Goal: Navigation & Orientation: Find specific page/section

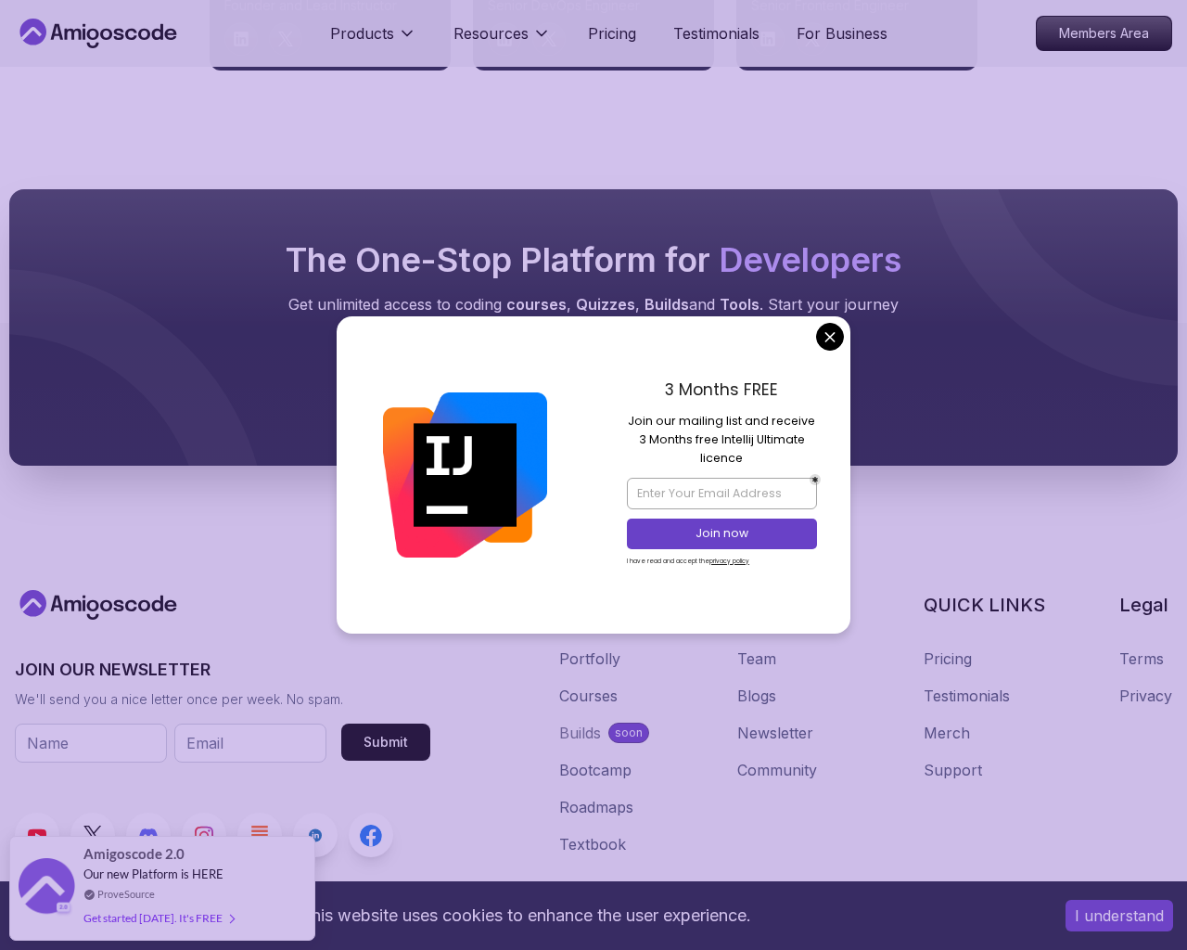
scroll to position [10464, 0]
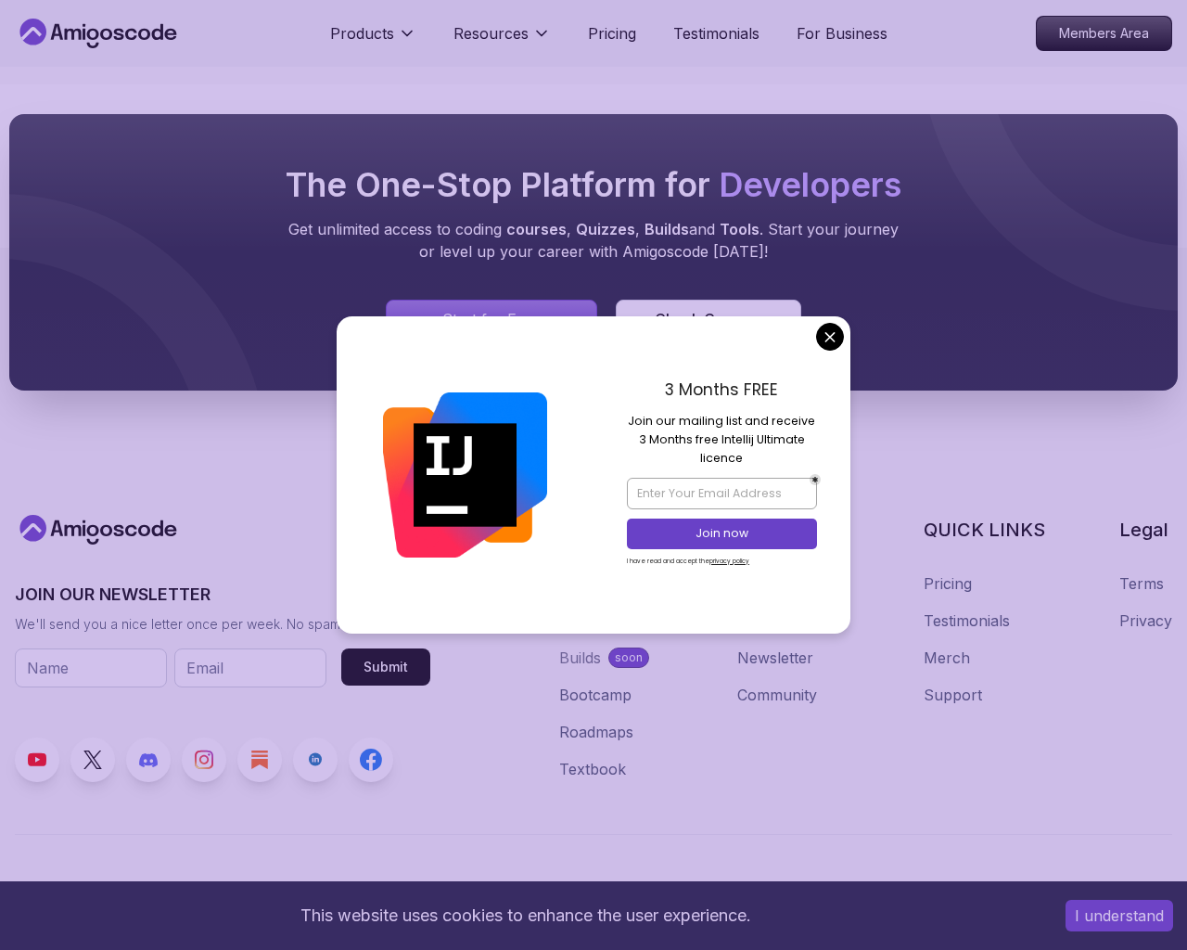
scroll to position [6347, 0]
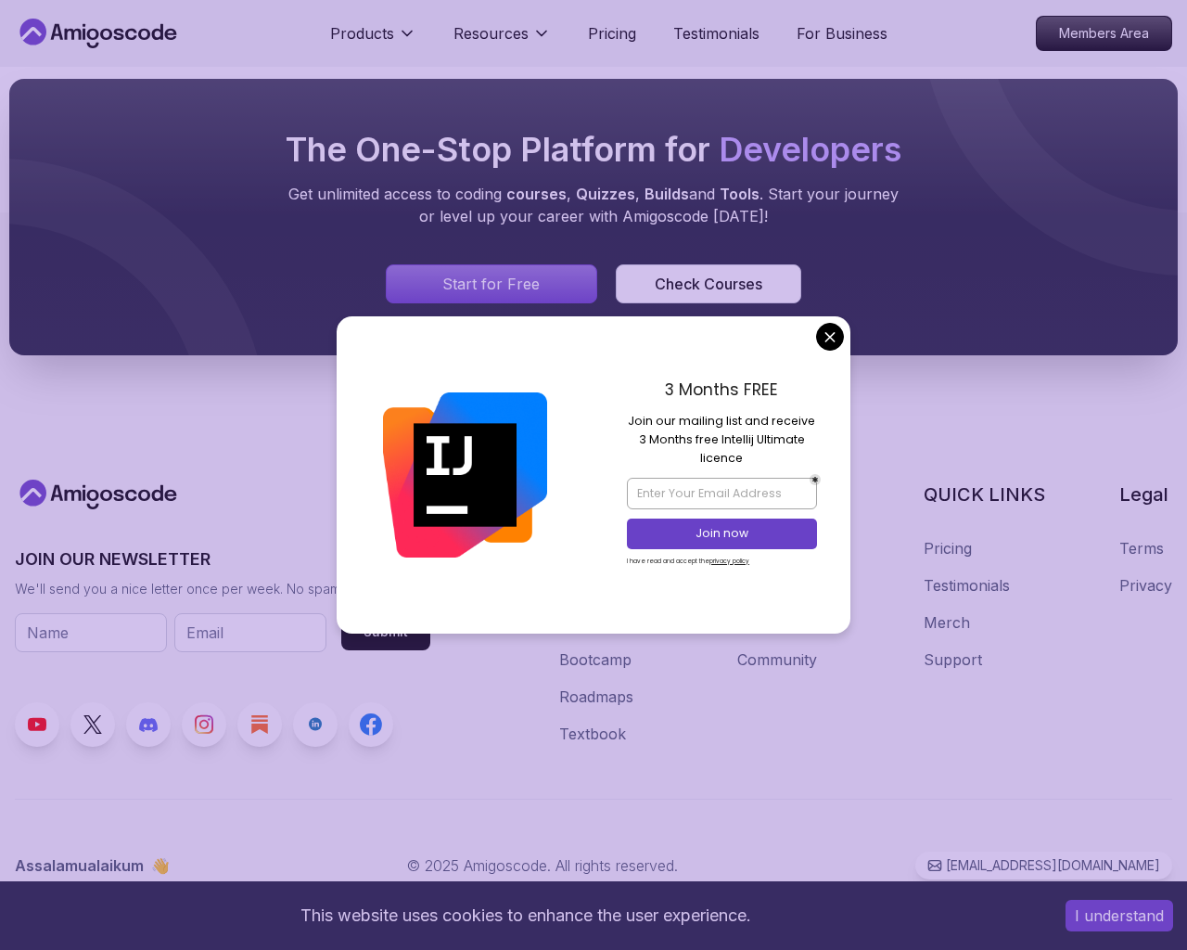
scroll to position [7176, 0]
